Goal: Register for event/course

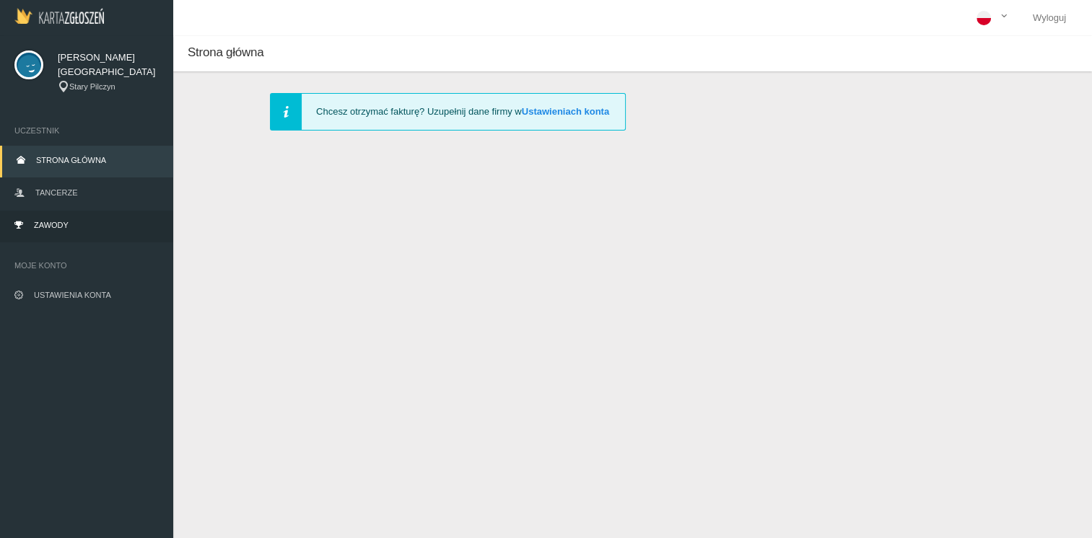
click at [69, 223] on link "Zawody" at bounding box center [86, 227] width 173 height 32
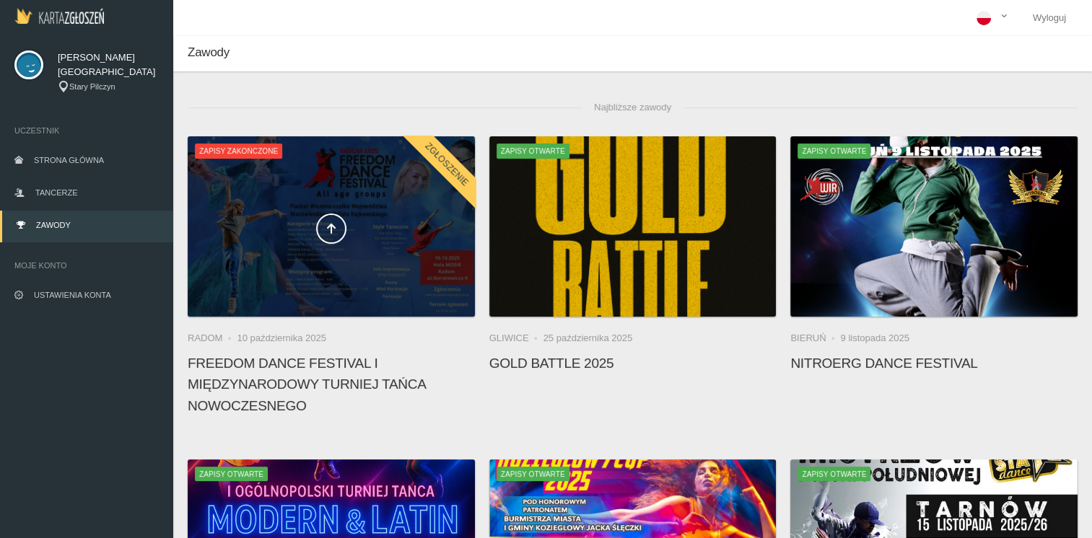
click at [309, 201] on div at bounding box center [331, 226] width 287 height 180
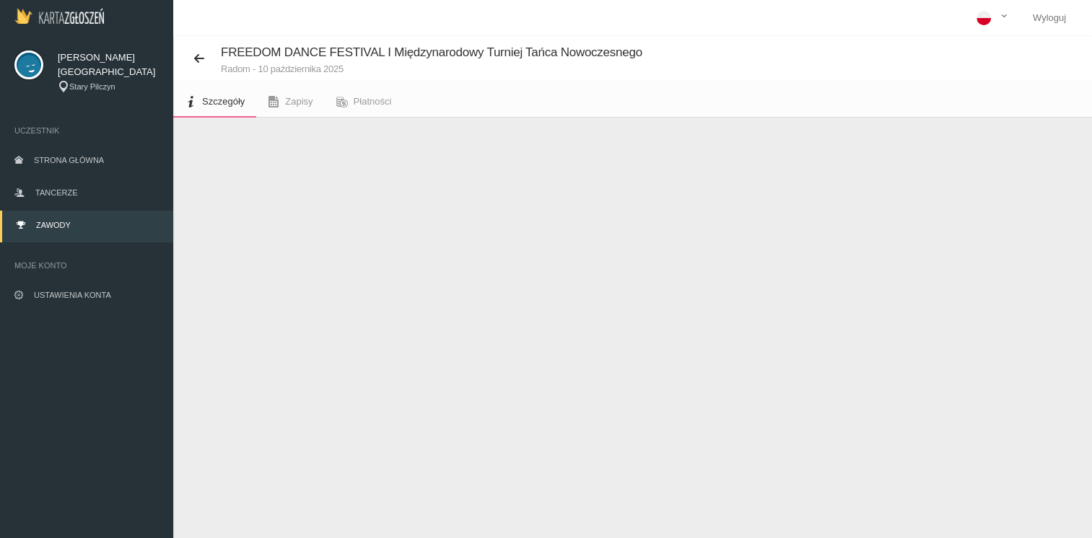
click at [263, 312] on span "Zapisy zakończone" at bounding box center [245, 316] width 87 height 14
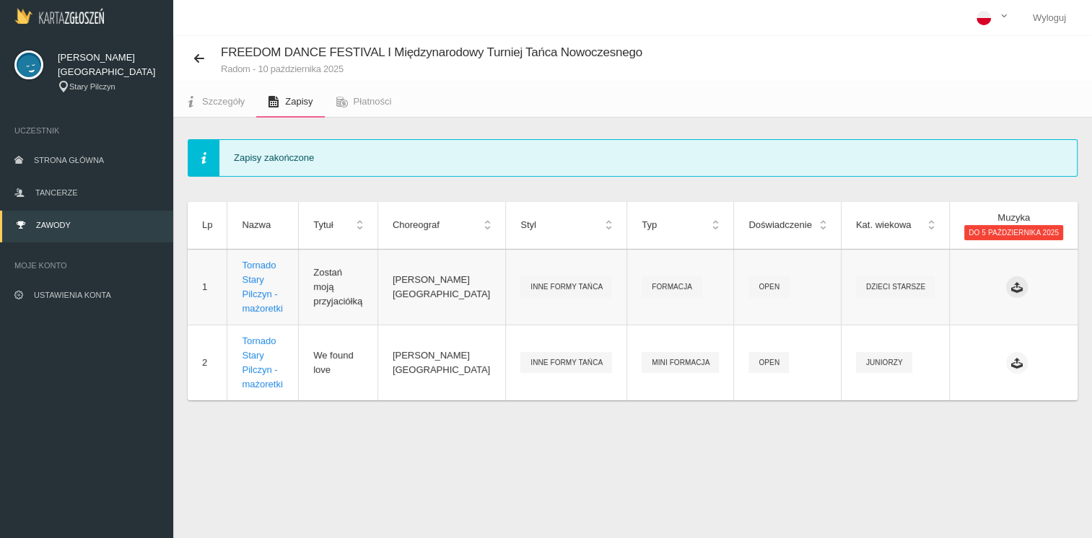
click at [1017, 284] on icon at bounding box center [1017, 287] width 12 height 12
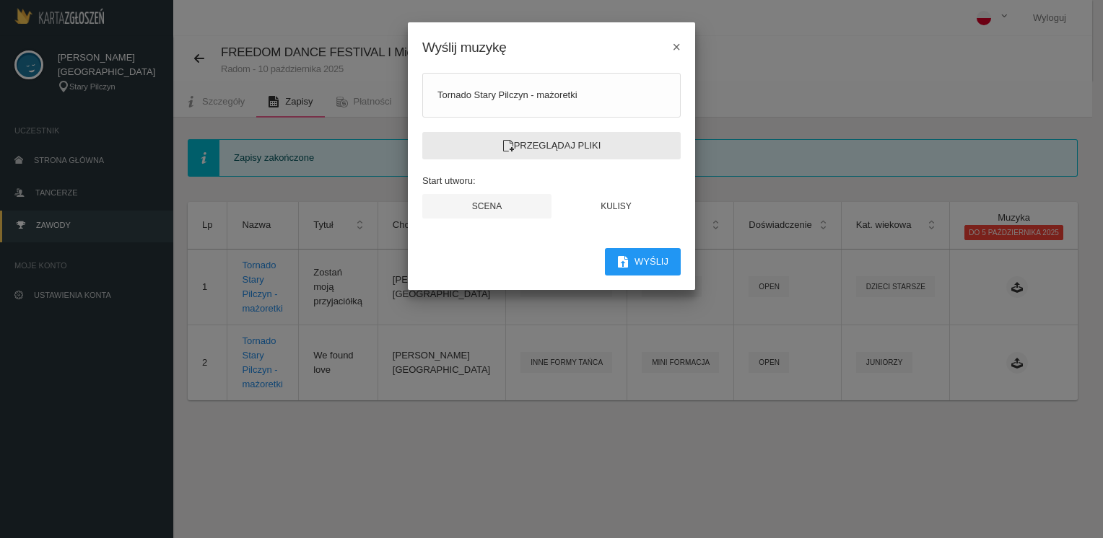
click at [579, 149] on label "Przeglądaj pliki" at bounding box center [551, 145] width 258 height 27
click at [0, 0] on input "Przeglądaj pliki" at bounding box center [0, 0] width 0 height 0
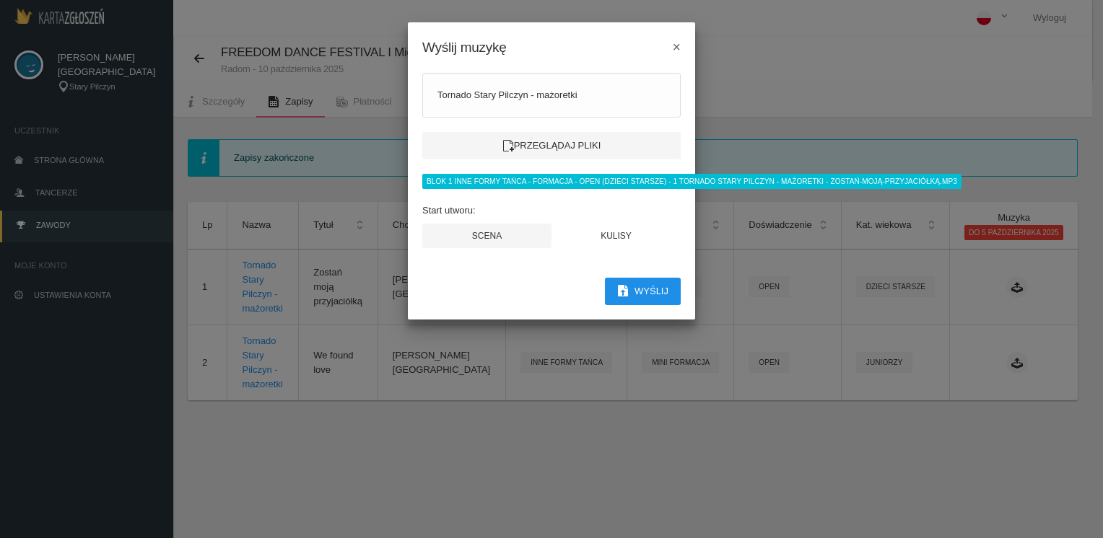
click at [644, 287] on button "Wyślij" at bounding box center [643, 291] width 76 height 27
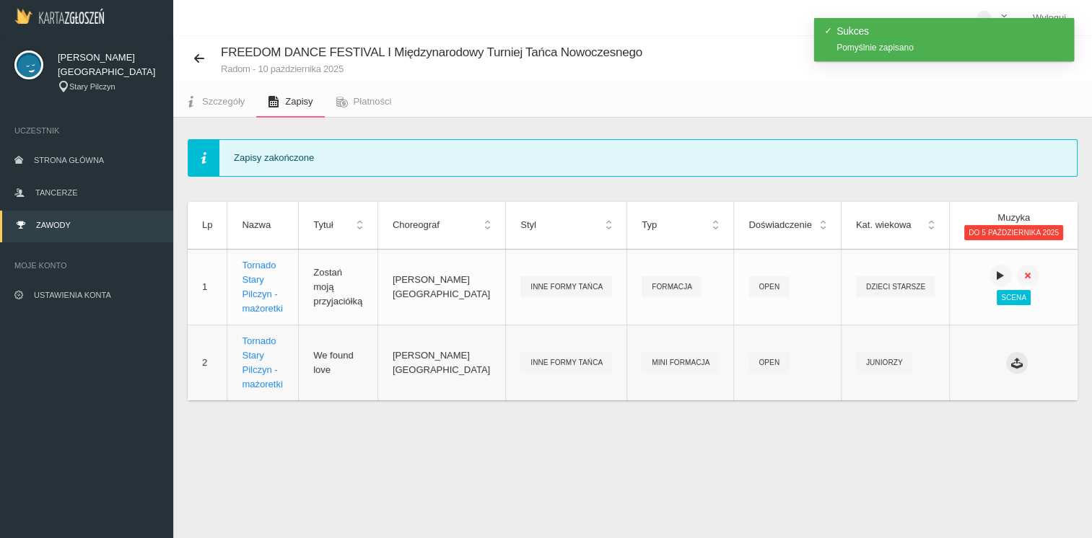
click at [1017, 357] on icon at bounding box center [1017, 363] width 12 height 12
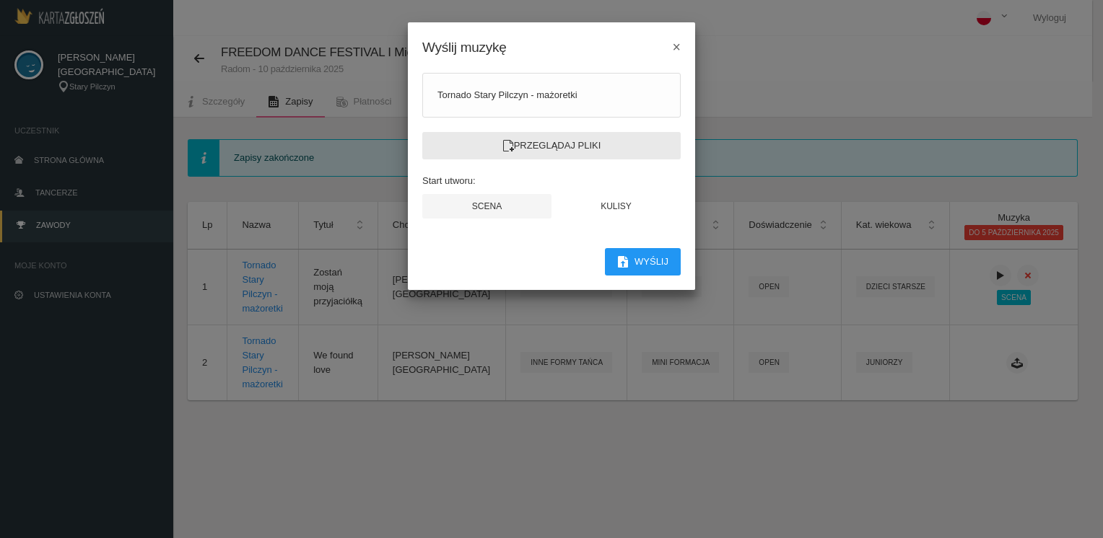
click at [580, 146] on label "Przeglądaj pliki" at bounding box center [551, 145] width 258 height 27
click at [0, 0] on input "Przeglądaj pliki" at bounding box center [0, 0] width 0 height 0
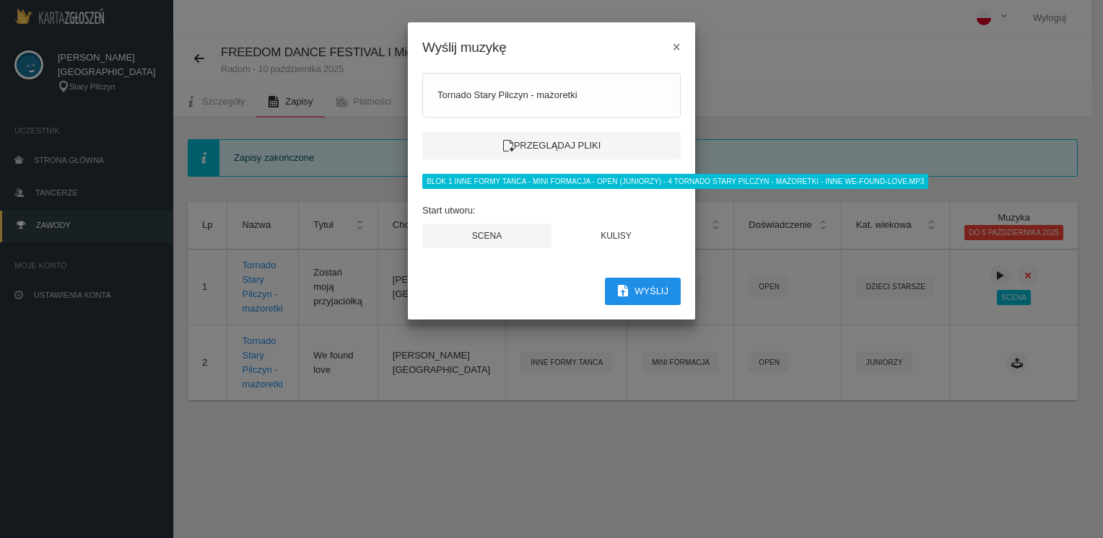
click at [639, 289] on button "Wyślij" at bounding box center [643, 291] width 76 height 27
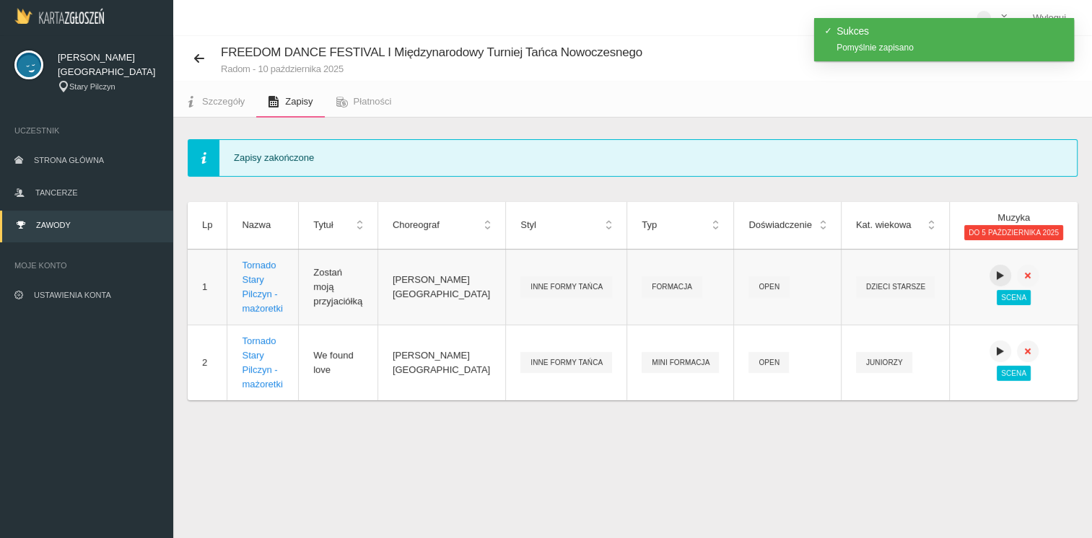
click at [997, 270] on icon at bounding box center [1000, 276] width 12 height 12
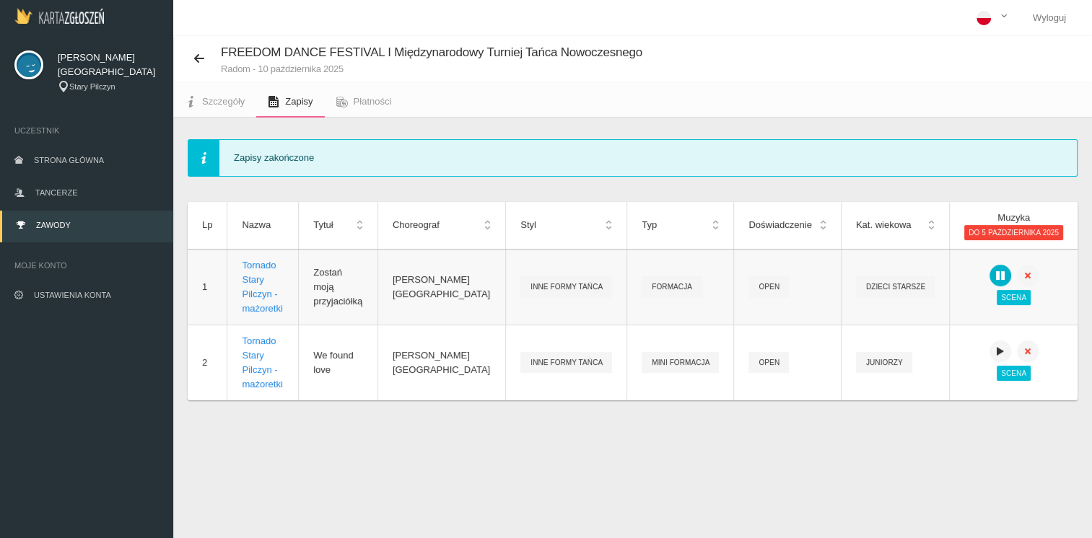
click at [997, 270] on icon at bounding box center [1000, 276] width 12 height 12
click at [1004, 346] on icon at bounding box center [1000, 352] width 12 height 12
click at [998, 346] on icon at bounding box center [1000, 352] width 12 height 12
click at [377, 97] on span "Płatności" at bounding box center [373, 101] width 38 height 11
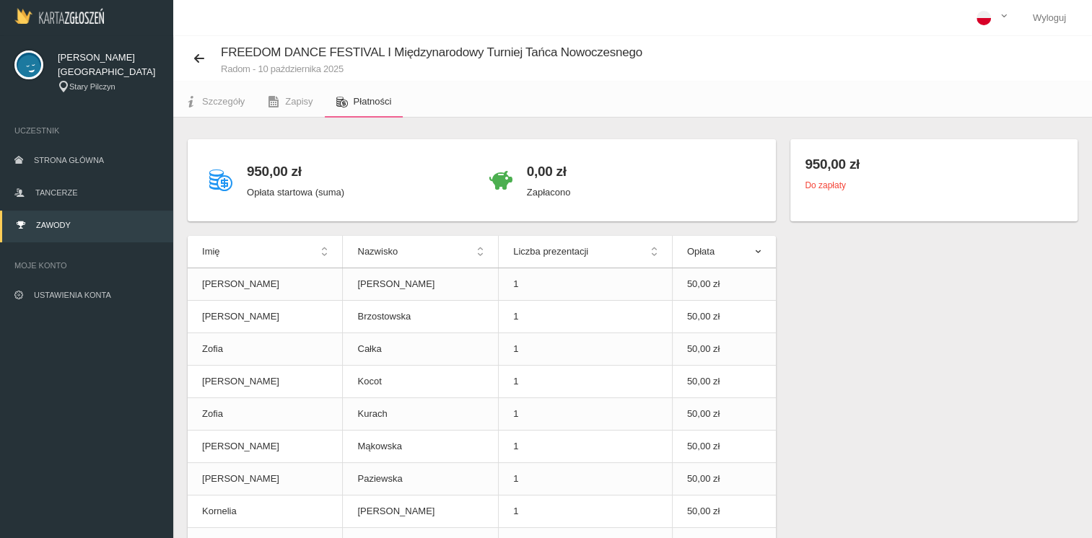
click at [761, 254] on th "Opłata" at bounding box center [724, 252] width 104 height 32
click at [756, 250] on th "Opłata" at bounding box center [724, 252] width 104 height 32
click at [67, 191] on span "Tancerze" at bounding box center [56, 192] width 42 height 9
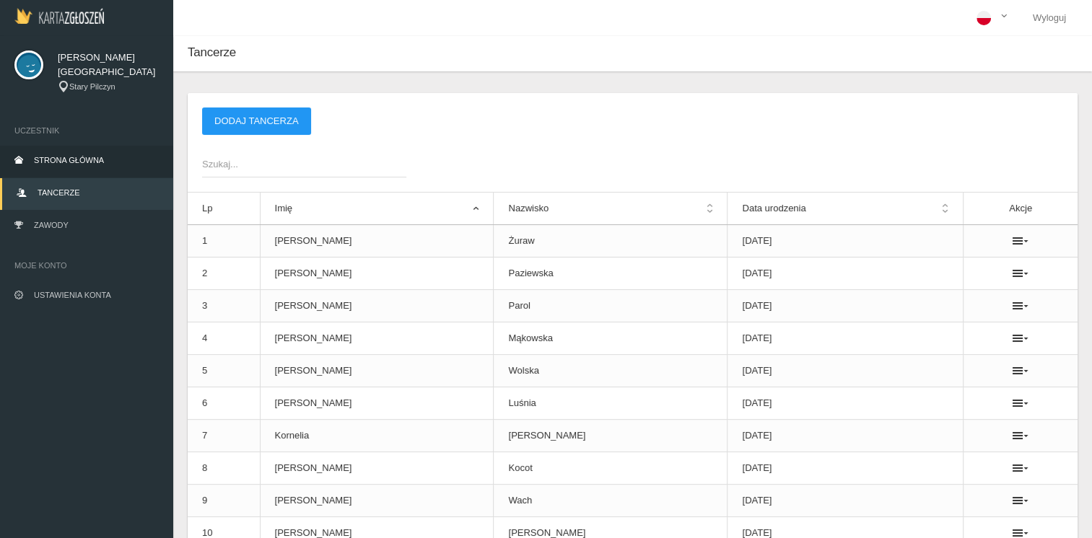
click at [87, 160] on span "Strona główna" at bounding box center [69, 160] width 70 height 9
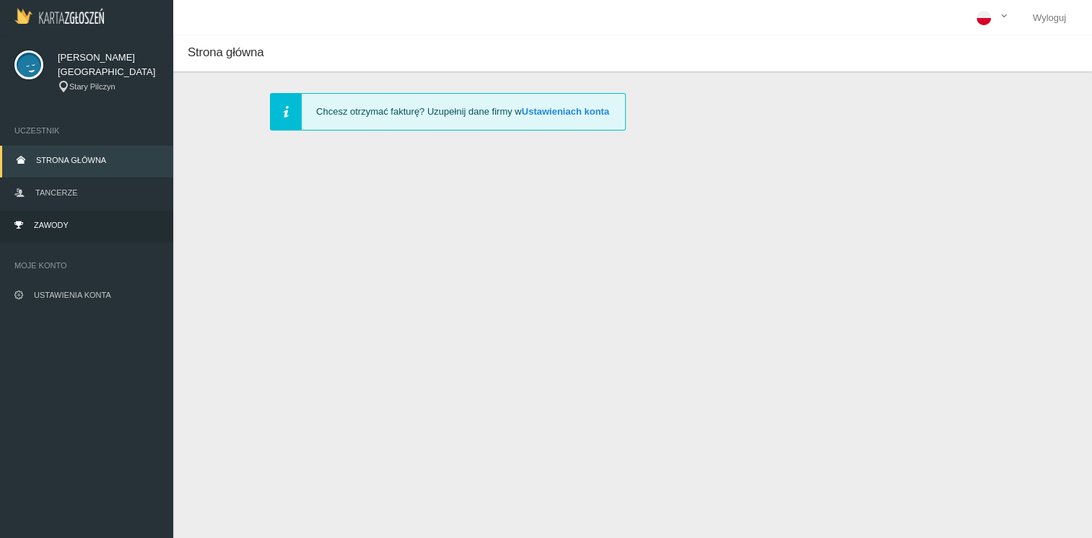
click at [60, 227] on span "Zawody" at bounding box center [51, 225] width 35 height 9
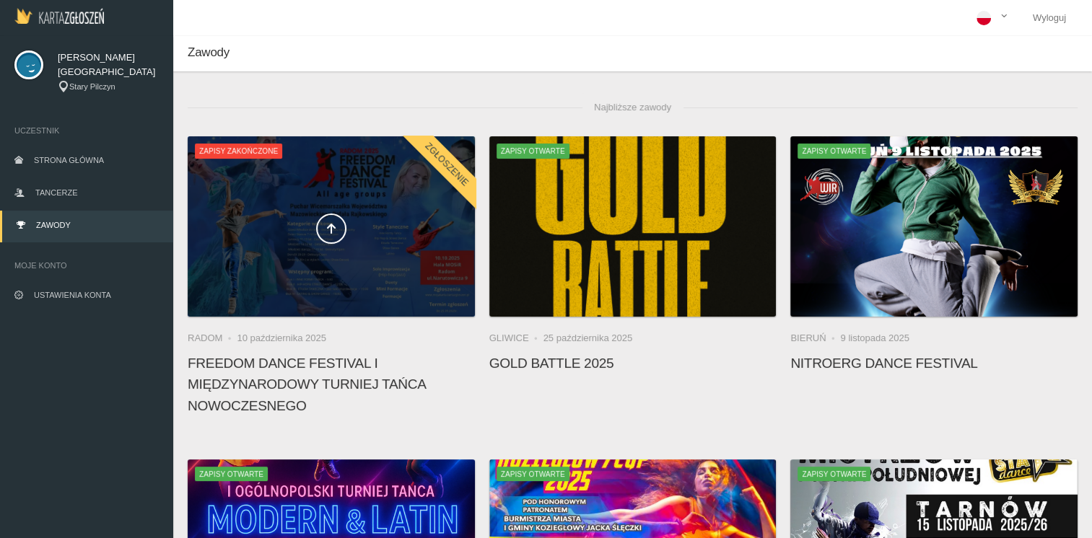
click at [257, 230] on span at bounding box center [331, 229] width 287 height 30
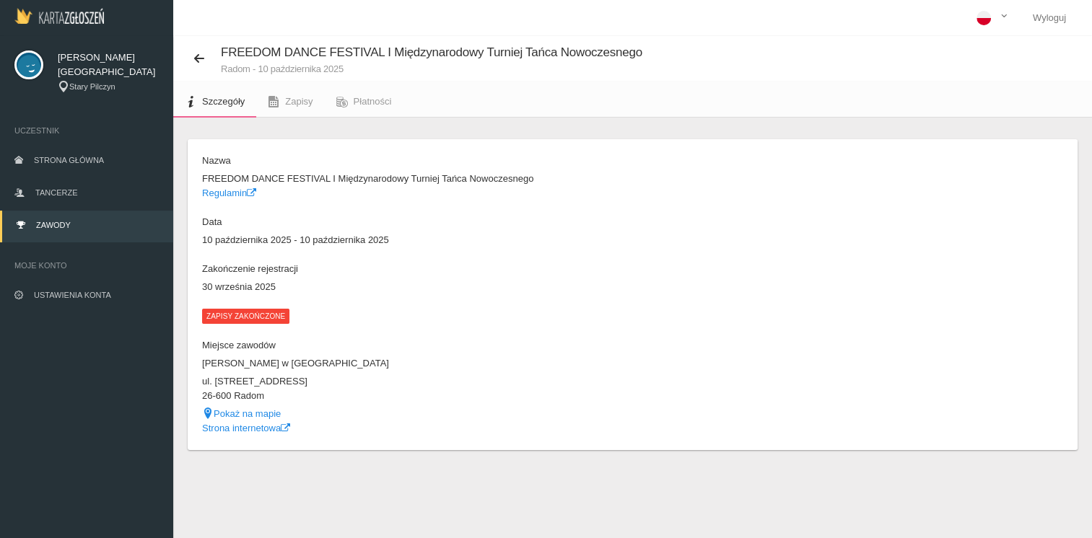
click at [246, 316] on span "Zapisy zakończone" at bounding box center [245, 316] width 87 height 14
